Goal: Information Seeking & Learning: Learn about a topic

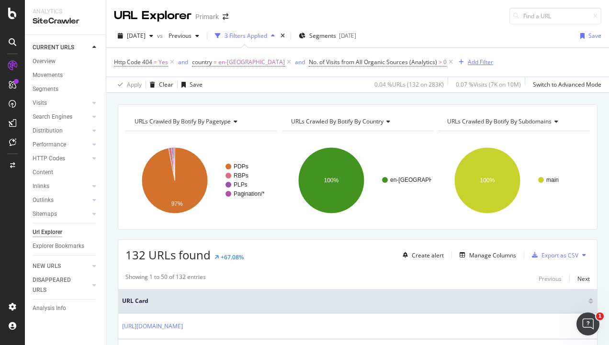
click at [468, 58] on div "Add Filter" at bounding box center [480, 62] width 25 height 8
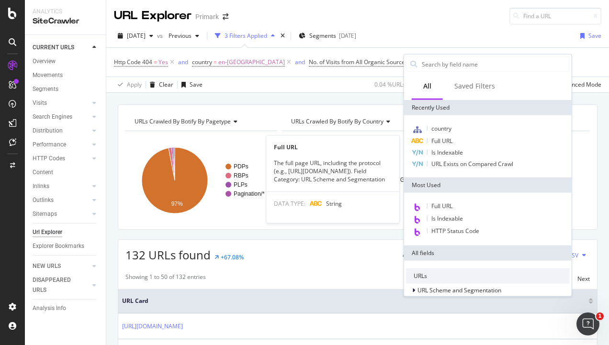
click at [454, 139] on div "Full URL" at bounding box center [488, 140] width 164 height 11
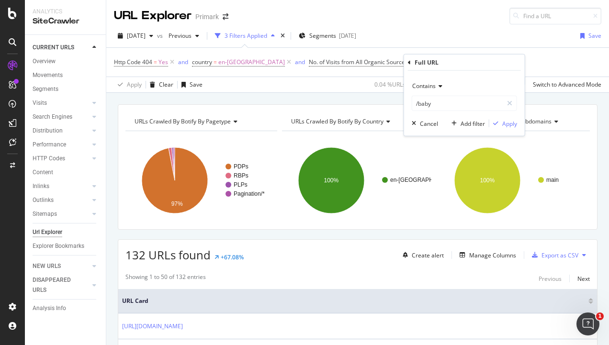
click at [425, 83] on span "Contains" at bounding box center [423, 86] width 23 height 8
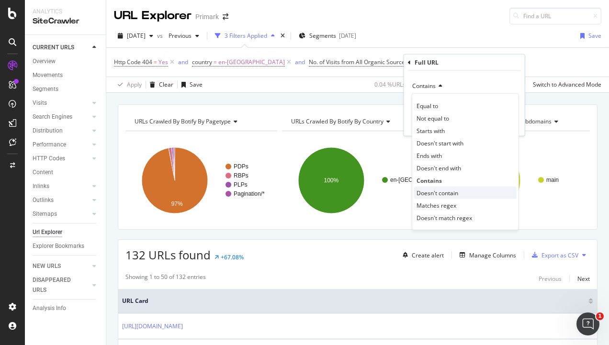
click at [461, 191] on div "Doesn't contain" at bounding box center [465, 193] width 102 height 12
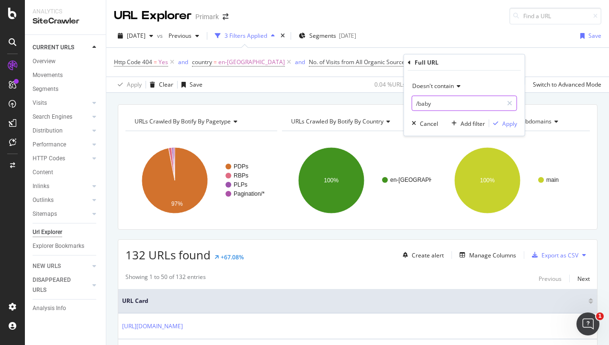
click at [422, 107] on input "/baby" at bounding box center [457, 103] width 90 height 15
click at [423, 107] on input "/baby" at bounding box center [457, 103] width 90 height 15
type input "b"
type input "/p/"
click at [510, 124] on div "Apply" at bounding box center [509, 123] width 15 height 8
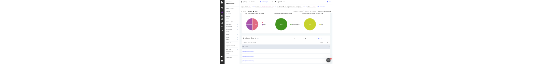
scroll to position [29, 0]
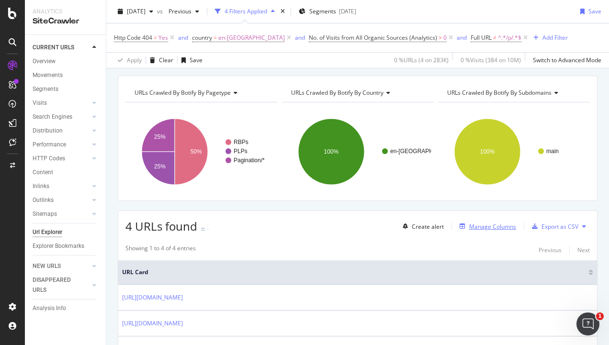
click at [471, 223] on div "Manage Columns" at bounding box center [492, 227] width 47 height 8
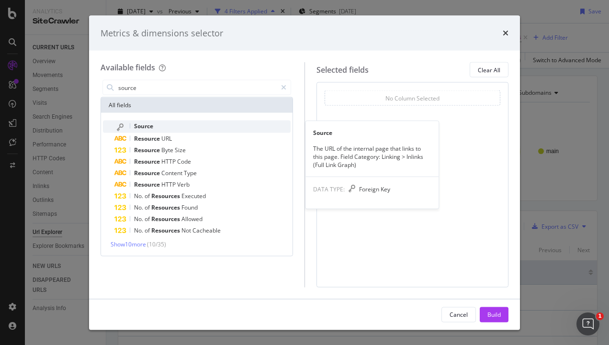
type input "source"
click at [177, 126] on div "Source" at bounding box center [202, 127] width 176 height 12
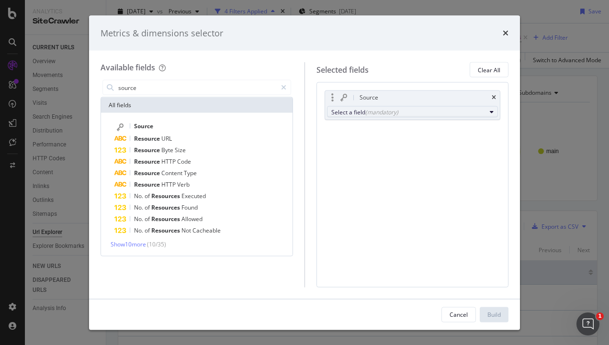
click at [372, 112] on div "(mandatory)" at bounding box center [381, 112] width 33 height 8
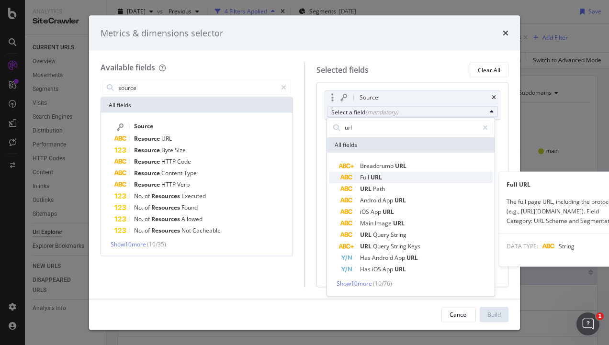
type input "url"
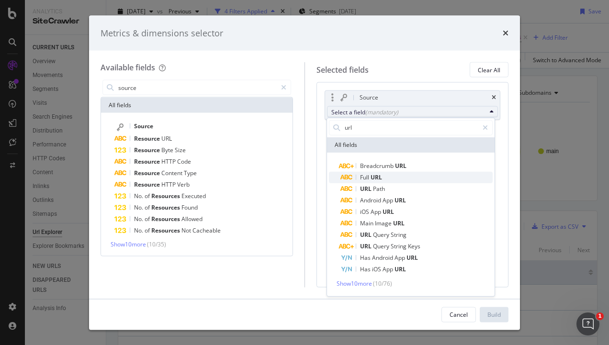
click at [391, 182] on span "Full URL" at bounding box center [416, 176] width 152 height 11
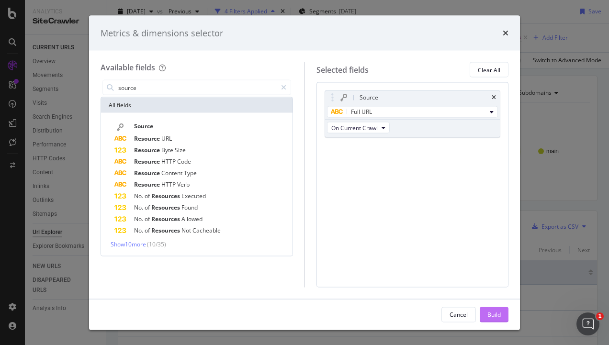
click at [497, 314] on div "Build" at bounding box center [493, 314] width 13 height 8
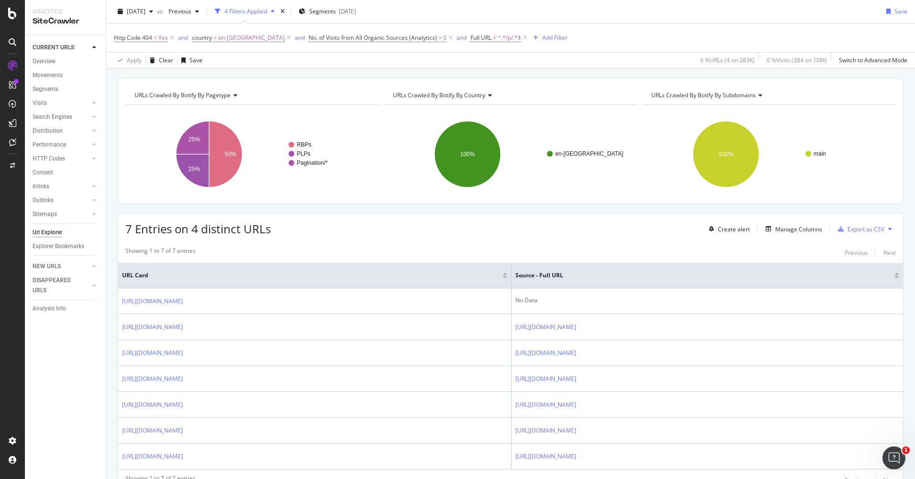
scroll to position [48, 0]
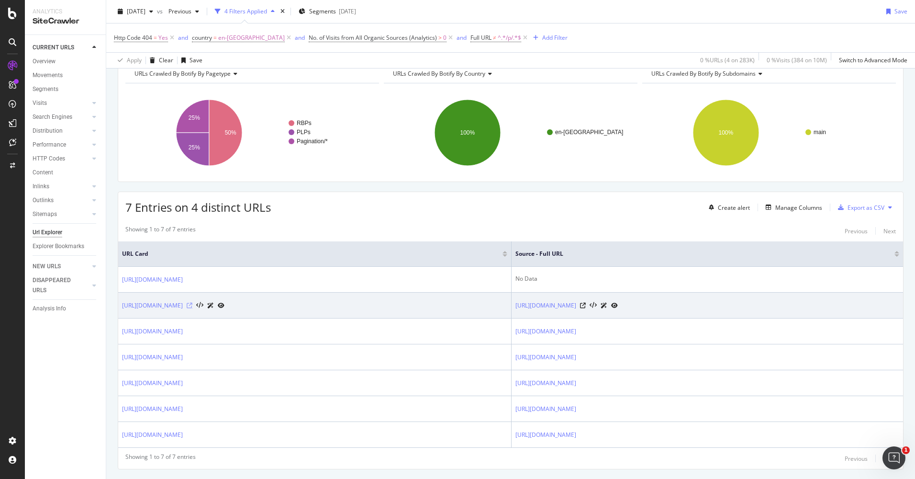
click at [192, 305] on icon at bounding box center [190, 306] width 6 height 6
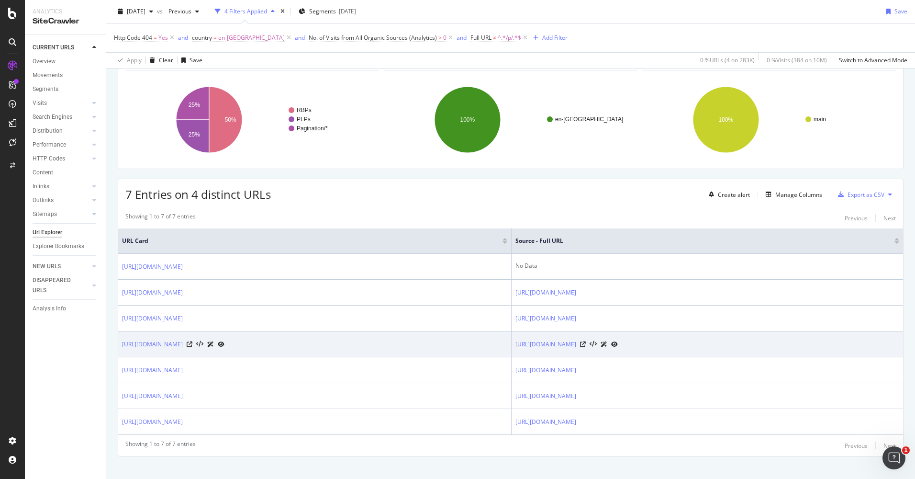
scroll to position [72, 0]
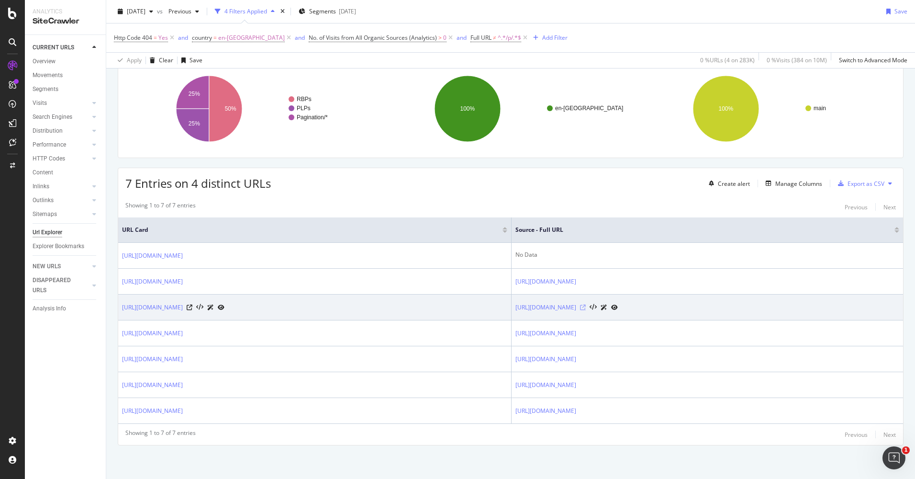
click at [586, 309] on icon at bounding box center [583, 308] width 6 height 6
